Goal: Transaction & Acquisition: Book appointment/travel/reservation

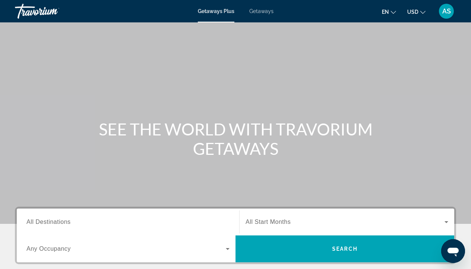
click at [261, 12] on span "Getaways" at bounding box center [262, 11] width 24 height 6
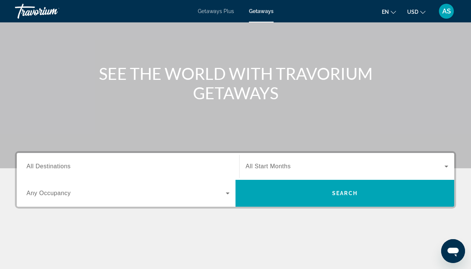
scroll to position [63, 0]
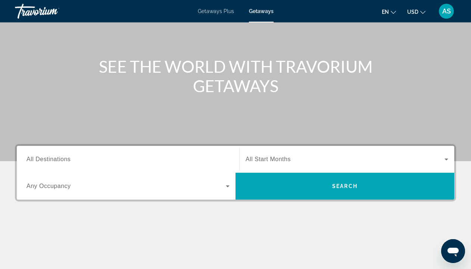
click at [227, 186] on icon "Search widget" at bounding box center [228, 187] width 4 height 2
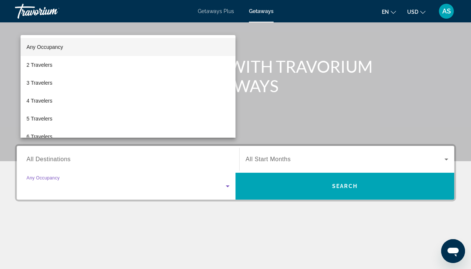
scroll to position [161, 0]
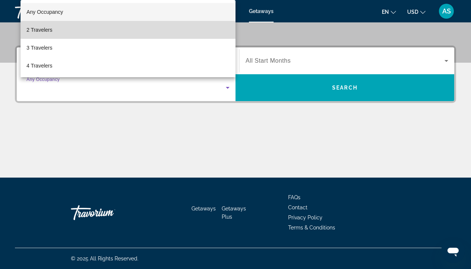
click at [82, 32] on mat-option "2 Travelers" at bounding box center [128, 30] width 215 height 18
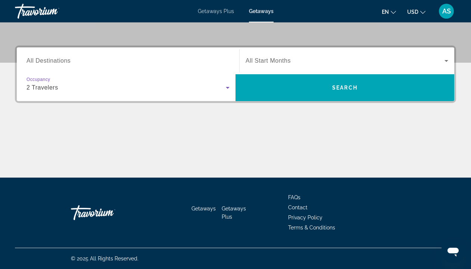
click at [447, 61] on icon "Search widget" at bounding box center [447, 61] width 4 height 2
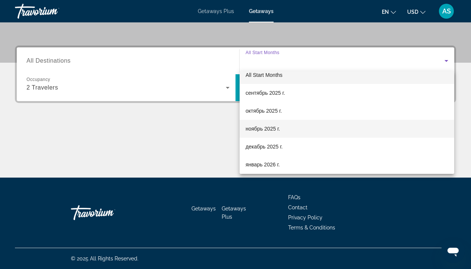
scroll to position [17, 0]
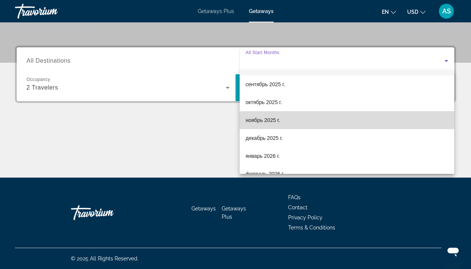
click at [316, 118] on mat-option "ноябрь 2025 г." at bounding box center [347, 120] width 215 height 18
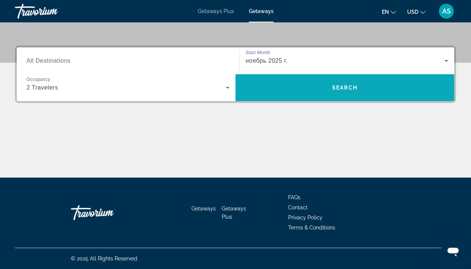
click at [318, 100] on span "Search widget" at bounding box center [345, 87] width 219 height 27
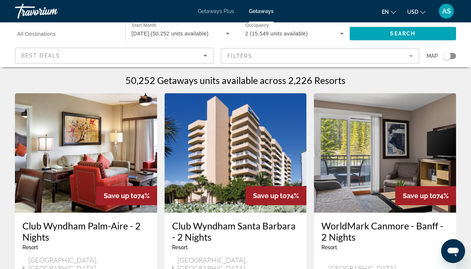
click at [205, 55] on icon "Sort by" at bounding box center [206, 56] width 4 height 2
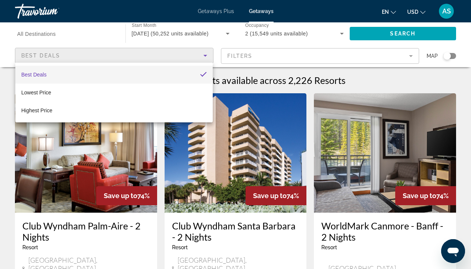
click at [204, 57] on div at bounding box center [235, 134] width 471 height 269
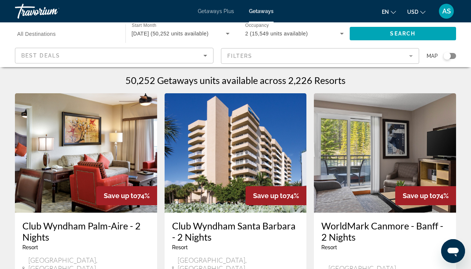
click at [59, 30] on input "Destination All Destinations" at bounding box center [66, 34] width 99 height 9
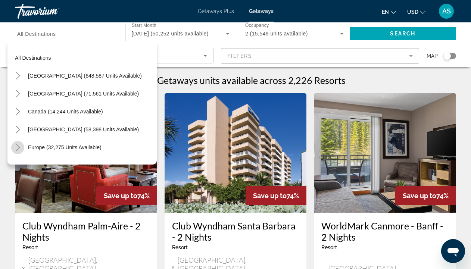
click at [17, 146] on icon "Toggle Europe (32,275 units available)" at bounding box center [17, 147] width 7 height 7
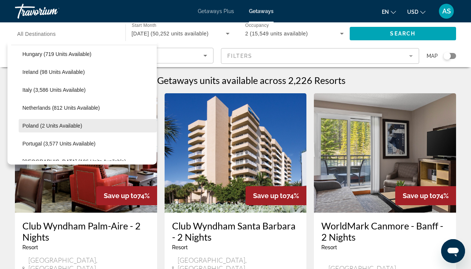
scroll to position [273, 0]
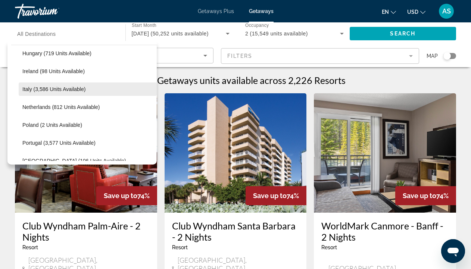
click at [37, 90] on span "Italy (3,586 units available)" at bounding box center [53, 89] width 63 height 6
type input "**********"
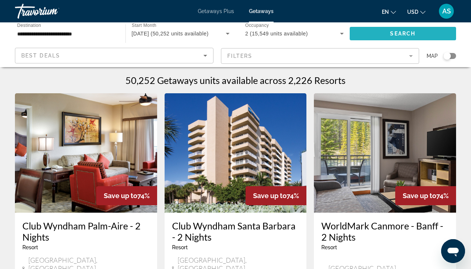
click at [383, 32] on span "Search widget" at bounding box center [403, 34] width 107 height 18
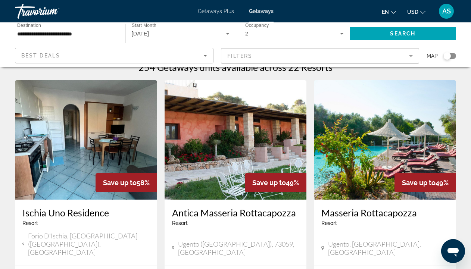
scroll to position [2, 0]
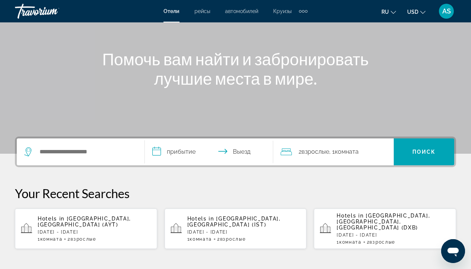
scroll to position [124, 0]
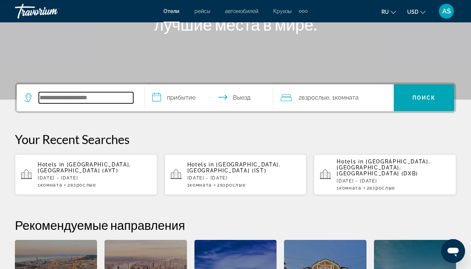
click at [60, 98] on input "Search widget" at bounding box center [86, 97] width 95 height 11
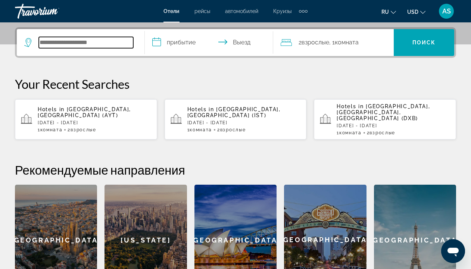
scroll to position [183, 0]
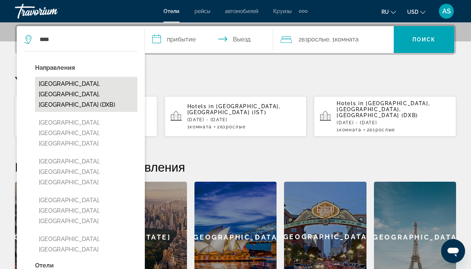
click at [97, 89] on button "[GEOGRAPHIC_DATA], [GEOGRAPHIC_DATA], [GEOGRAPHIC_DATA] (DXB)" at bounding box center [86, 94] width 102 height 35
type input "**********"
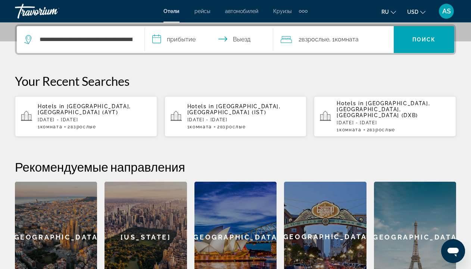
click at [161, 42] on input "**********" at bounding box center [210, 40] width 131 height 29
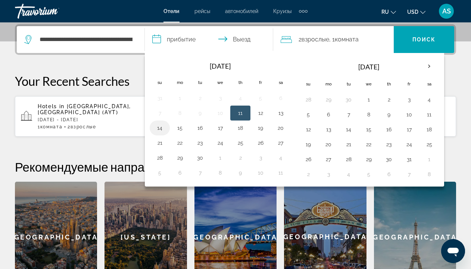
click at [157, 129] on button "14" at bounding box center [160, 128] width 12 height 10
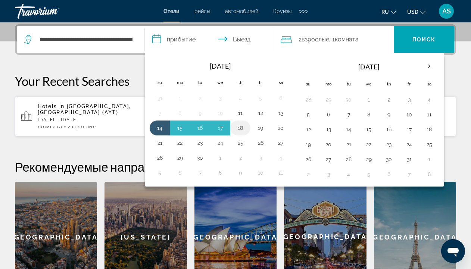
click at [241, 130] on button "18" at bounding box center [241, 128] width 12 height 10
type input "**********"
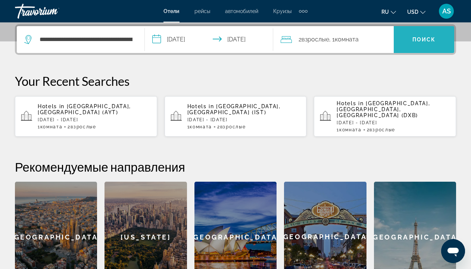
click at [430, 41] on span "Поиск" at bounding box center [425, 40] width 24 height 6
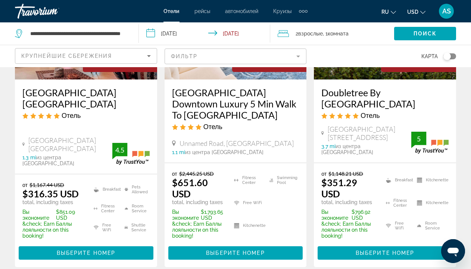
scroll to position [134, 0]
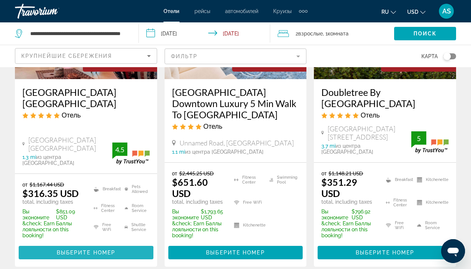
click at [85, 253] on span "Main content" at bounding box center [86, 253] width 135 height 18
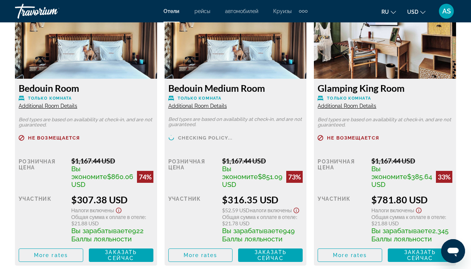
scroll to position [1203, 0]
drag, startPoint x: 89, startPoint y: 191, endPoint x: 108, endPoint y: 192, distance: 18.7
click at [108, 189] on span "$860.06 USD" at bounding box center [102, 181] width 62 height 16
drag, startPoint x: 88, startPoint y: 247, endPoint x: 100, endPoint y: 246, distance: 11.6
click at [100, 243] on span "922 Баллы лояльности" at bounding box center [107, 235] width 72 height 16
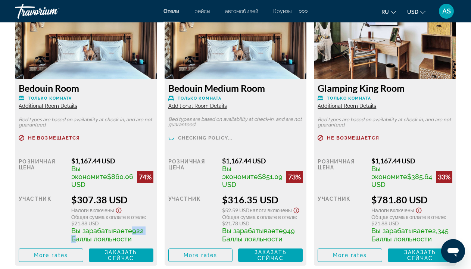
click at [444, 9] on span "AS" at bounding box center [447, 10] width 9 height 7
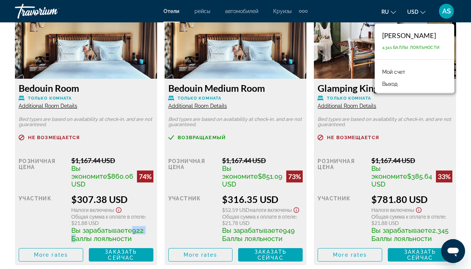
click at [302, 10] on div "Extra navigation items" at bounding box center [300, 11] width 3 height 3
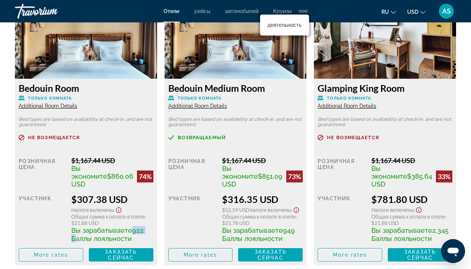
click at [285, 12] on span "Круизы" at bounding box center [282, 11] width 18 height 6
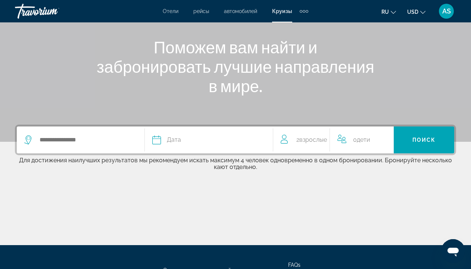
scroll to position [83, 0]
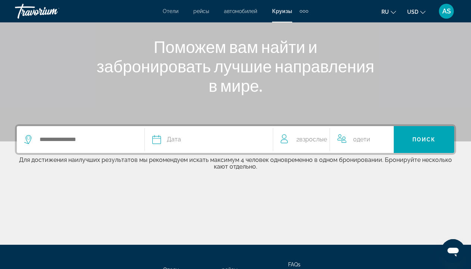
click at [27, 136] on icon "Search widget" at bounding box center [27, 139] width 7 height 9
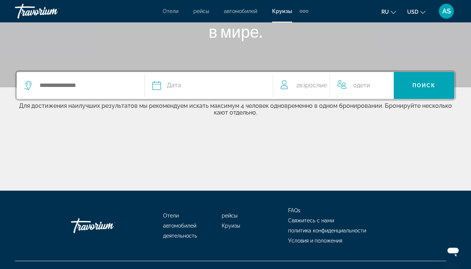
scroll to position [150, 0]
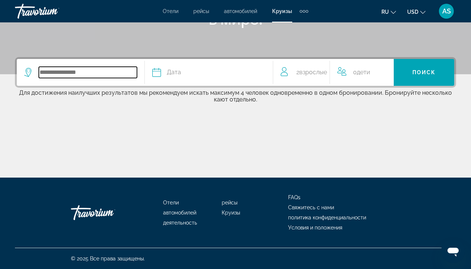
click at [72, 73] on input "Search widget" at bounding box center [88, 72] width 98 height 11
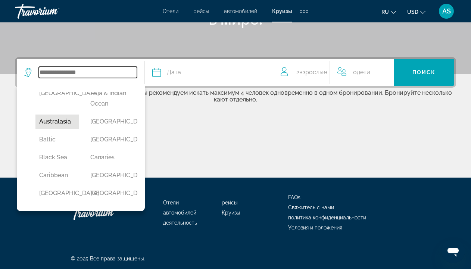
scroll to position [41, 0]
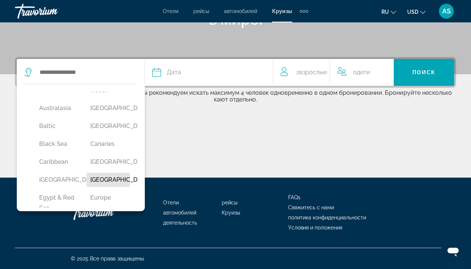
click at [95, 187] on button "[GEOGRAPHIC_DATA]" at bounding box center [109, 180] width 44 height 14
type input "**********"
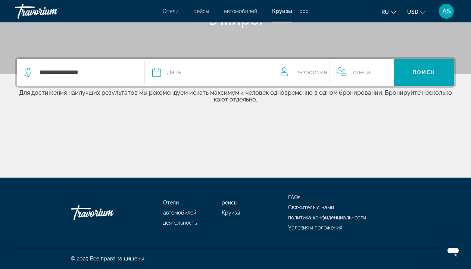
click at [159, 73] on icon "Search widget" at bounding box center [156, 72] width 9 height 9
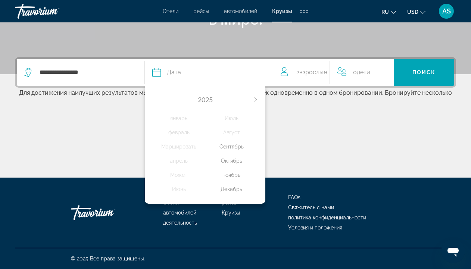
click at [228, 180] on div "ноябрь" at bounding box center [231, 174] width 53 height 13
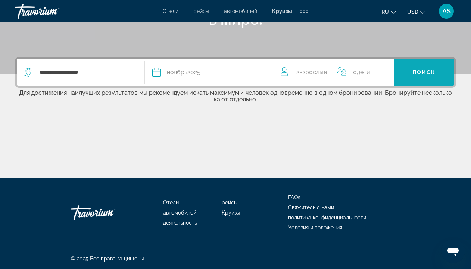
click at [415, 76] on span "Search widget" at bounding box center [424, 73] width 61 height 18
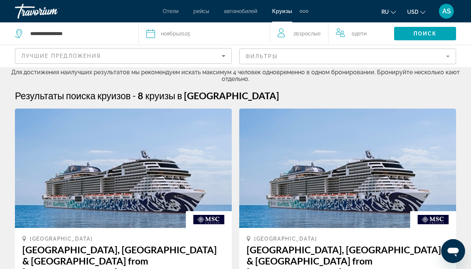
click at [362, 34] on span "Дети" at bounding box center [361, 34] width 12 height 6
click at [396, 32] on icon "Increment children" at bounding box center [394, 32] width 7 height 7
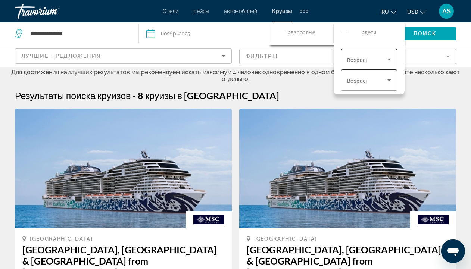
click at [389, 59] on icon "Travelers: 2 adults, 2 children" at bounding box center [389, 59] width 9 height 9
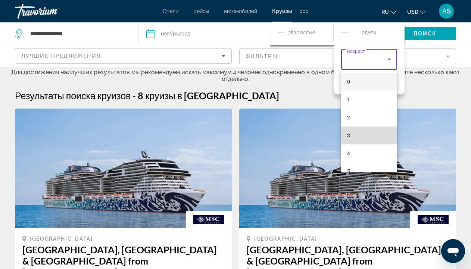
click at [363, 134] on mat-option "3" at bounding box center [369, 136] width 56 height 18
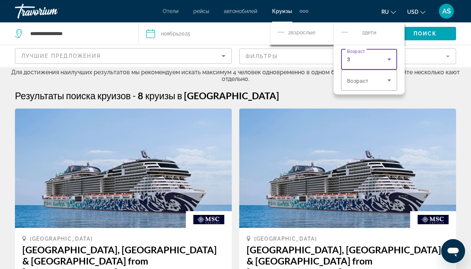
click at [390, 58] on icon "Travelers: 2 adults, 2 children" at bounding box center [389, 59] width 9 height 9
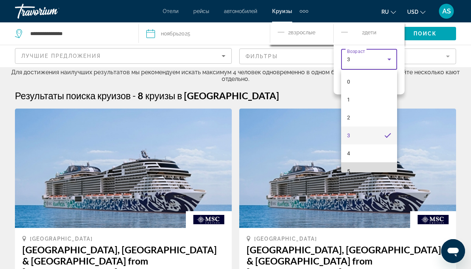
click at [351, 171] on mat-option "5" at bounding box center [369, 171] width 56 height 18
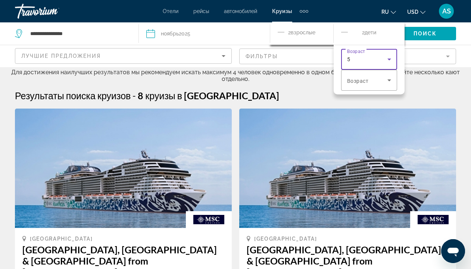
click at [344, 32] on icon "Decrement children" at bounding box center [344, 32] width 7 height 9
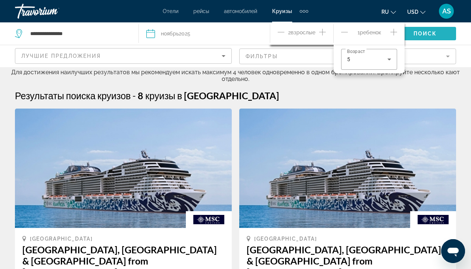
click at [419, 35] on span "Поиск" at bounding box center [426, 34] width 24 height 6
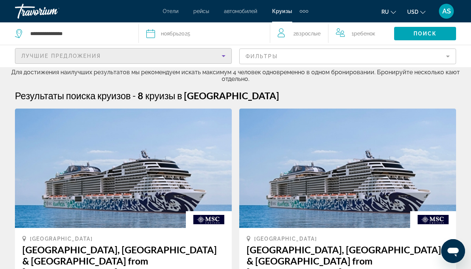
click at [226, 58] on icon "Sort by" at bounding box center [223, 56] width 9 height 9
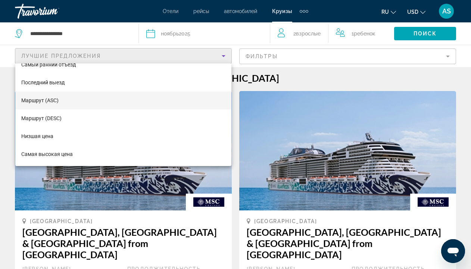
scroll to position [18, 0]
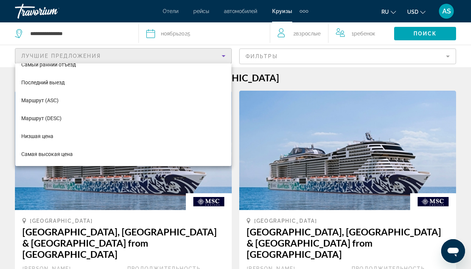
click at [223, 54] on div at bounding box center [235, 134] width 471 height 269
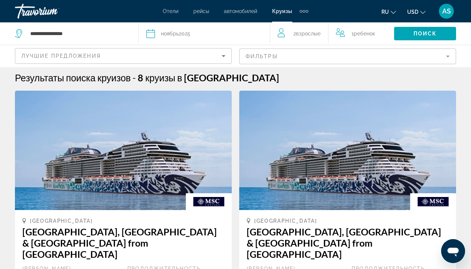
click at [110, 27] on div "**********" at bounding box center [73, 33] width 116 height 22
click at [19, 34] on icon "Search widget" at bounding box center [19, 33] width 9 height 9
click at [87, 36] on input "**********" at bounding box center [81, 33] width 102 height 11
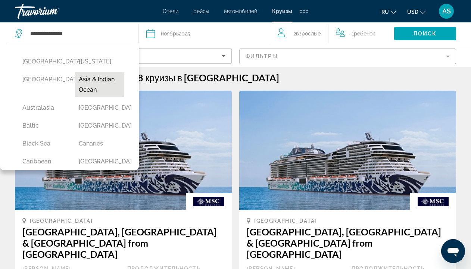
click at [93, 86] on button "Asia & Indian Ocean" at bounding box center [99, 84] width 49 height 25
type input "**********"
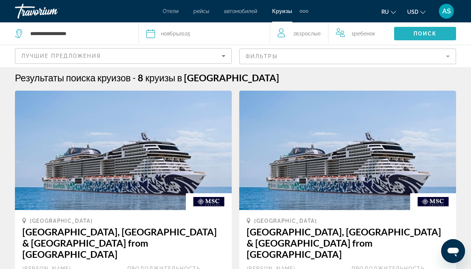
click at [412, 34] on span "Search widget" at bounding box center [425, 34] width 62 height 18
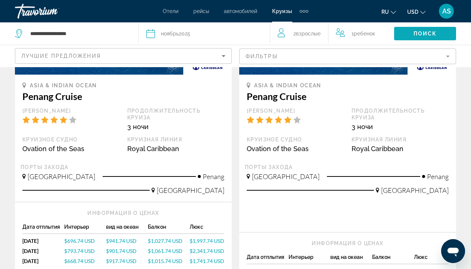
scroll to position [158, 0]
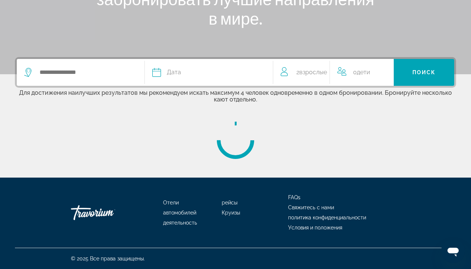
scroll to position [161, 0]
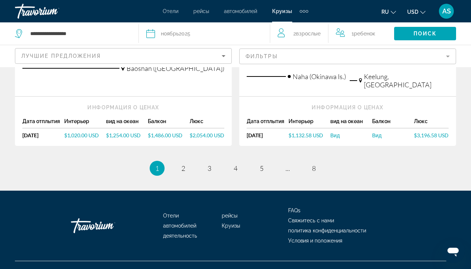
scroll to position [945, 0]
